Goal: Contribute content

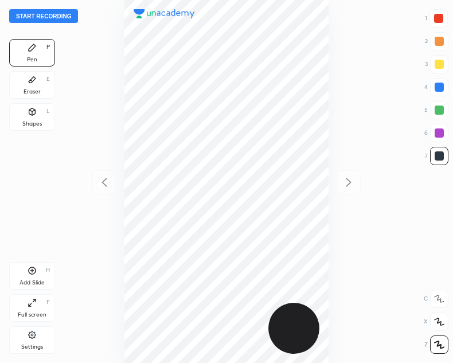
scroll to position [363, 269]
click at [25, 19] on button "Start recording" at bounding box center [43, 16] width 69 height 14
click at [38, 116] on div "Shapes L" at bounding box center [32, 117] width 46 height 28
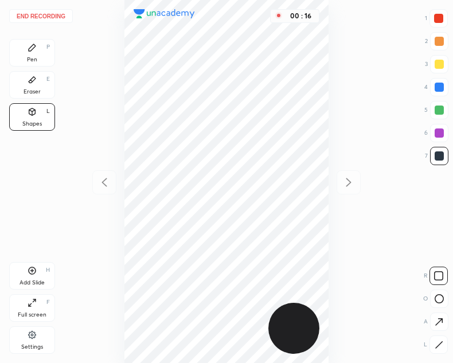
click at [442, 318] on icon at bounding box center [439, 322] width 12 height 12
click at [44, 61] on div "Pen P" at bounding box center [32, 53] width 46 height 28
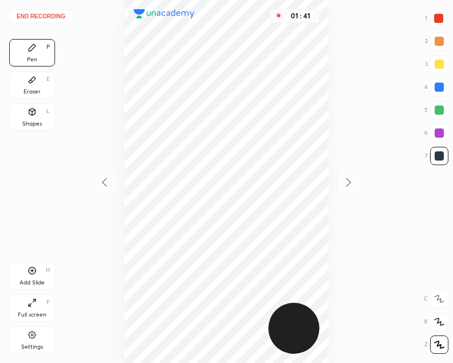
click at [38, 11] on button "End recording" at bounding box center [41, 16] width 64 height 14
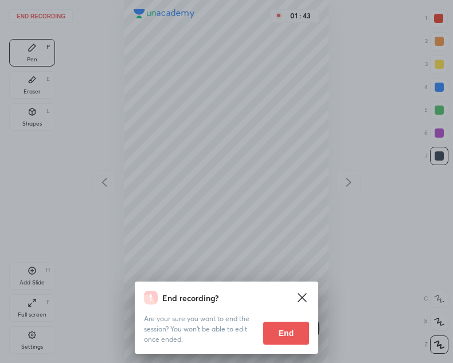
click at [291, 329] on button "End" at bounding box center [286, 333] width 46 height 23
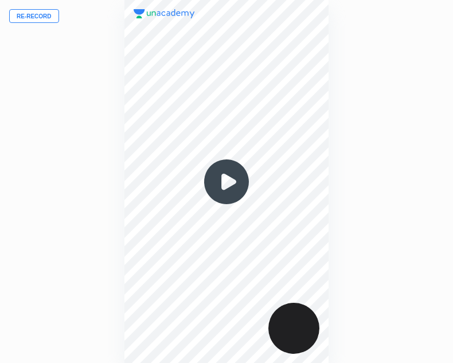
click at [26, 21] on button "Re-record" at bounding box center [34, 16] width 50 height 14
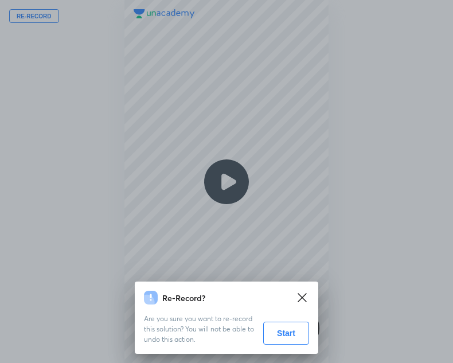
click at [281, 339] on button "Start" at bounding box center [286, 333] width 46 height 23
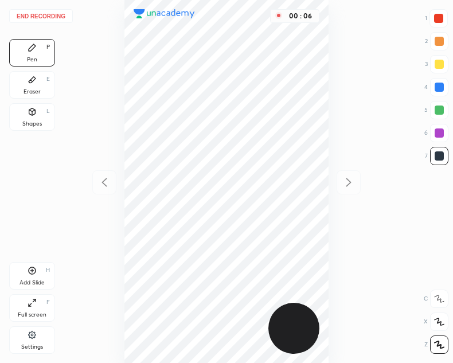
click at [35, 118] on div "Shapes L" at bounding box center [32, 117] width 46 height 28
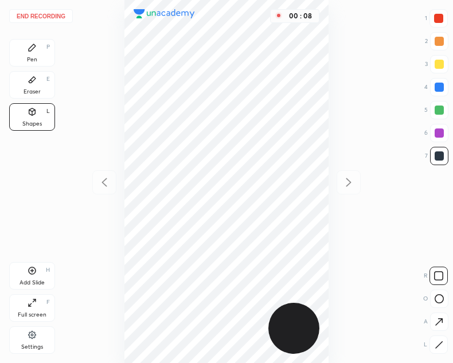
click at [437, 320] on icon at bounding box center [439, 322] width 12 height 12
click at [44, 52] on div "Pen P" at bounding box center [32, 53] width 46 height 28
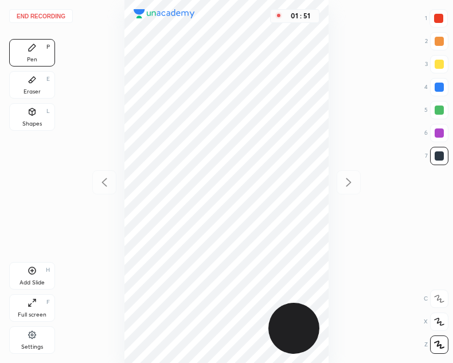
click at [42, 13] on button "End recording" at bounding box center [41, 16] width 64 height 14
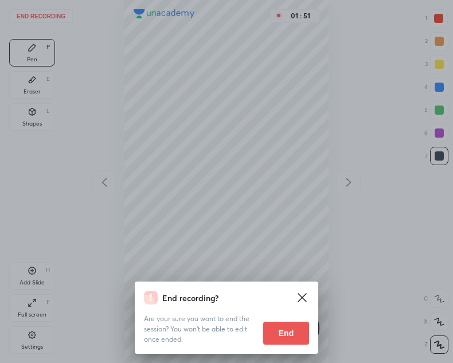
click at [300, 329] on button "End" at bounding box center [286, 333] width 46 height 23
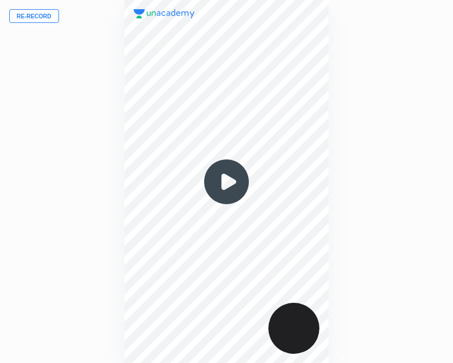
click at [228, 182] on img at bounding box center [226, 181] width 55 height 55
